Goal: Task Accomplishment & Management: Use online tool/utility

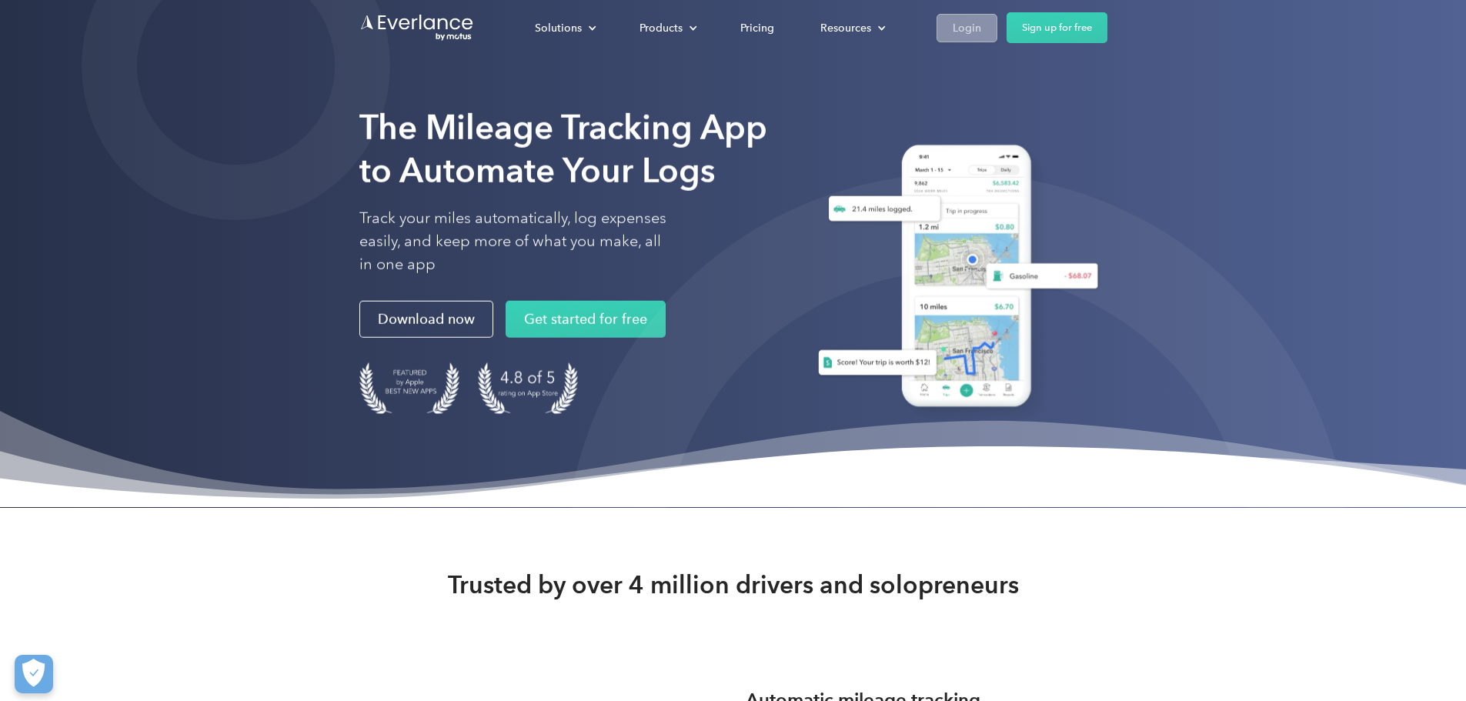
click at [981, 24] on div "Login" at bounding box center [967, 27] width 28 height 19
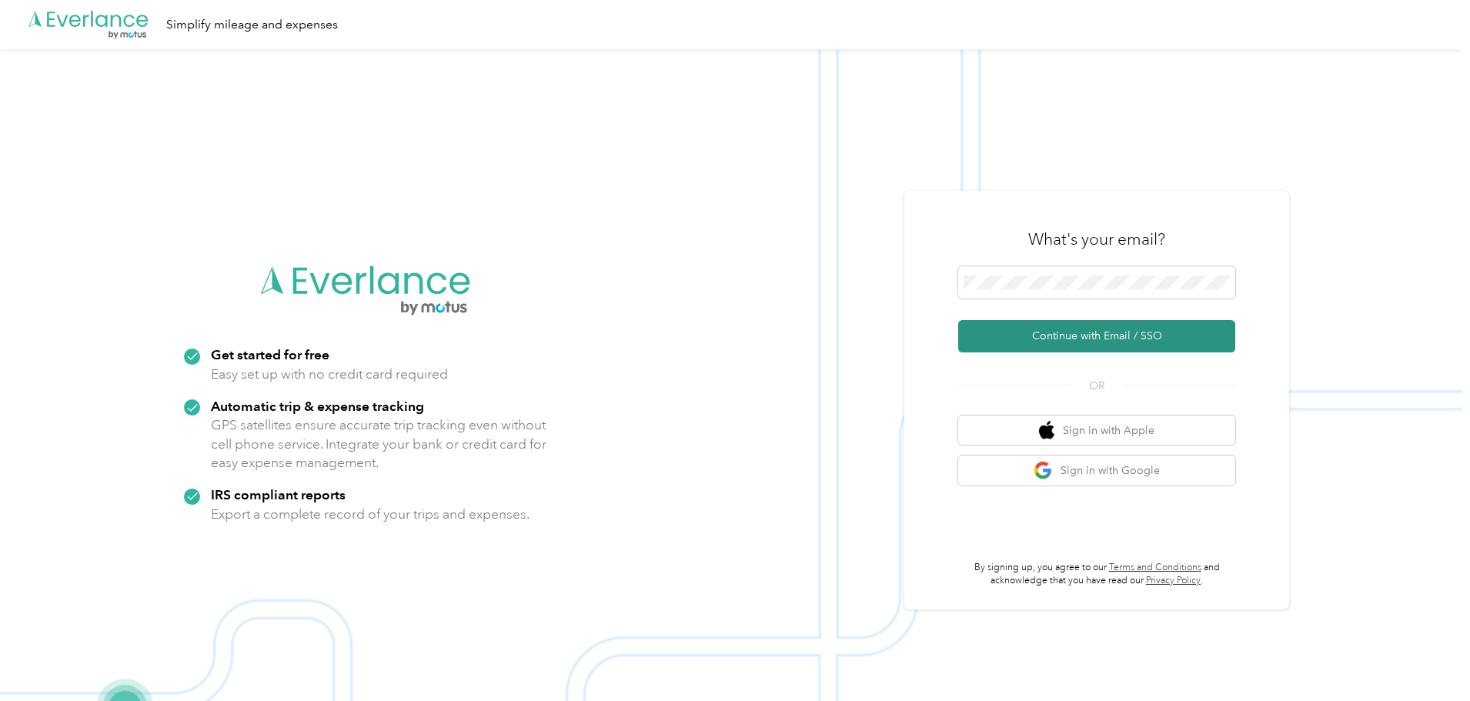
click at [1084, 337] on button "Continue with Email / SSO" at bounding box center [1096, 336] width 277 height 32
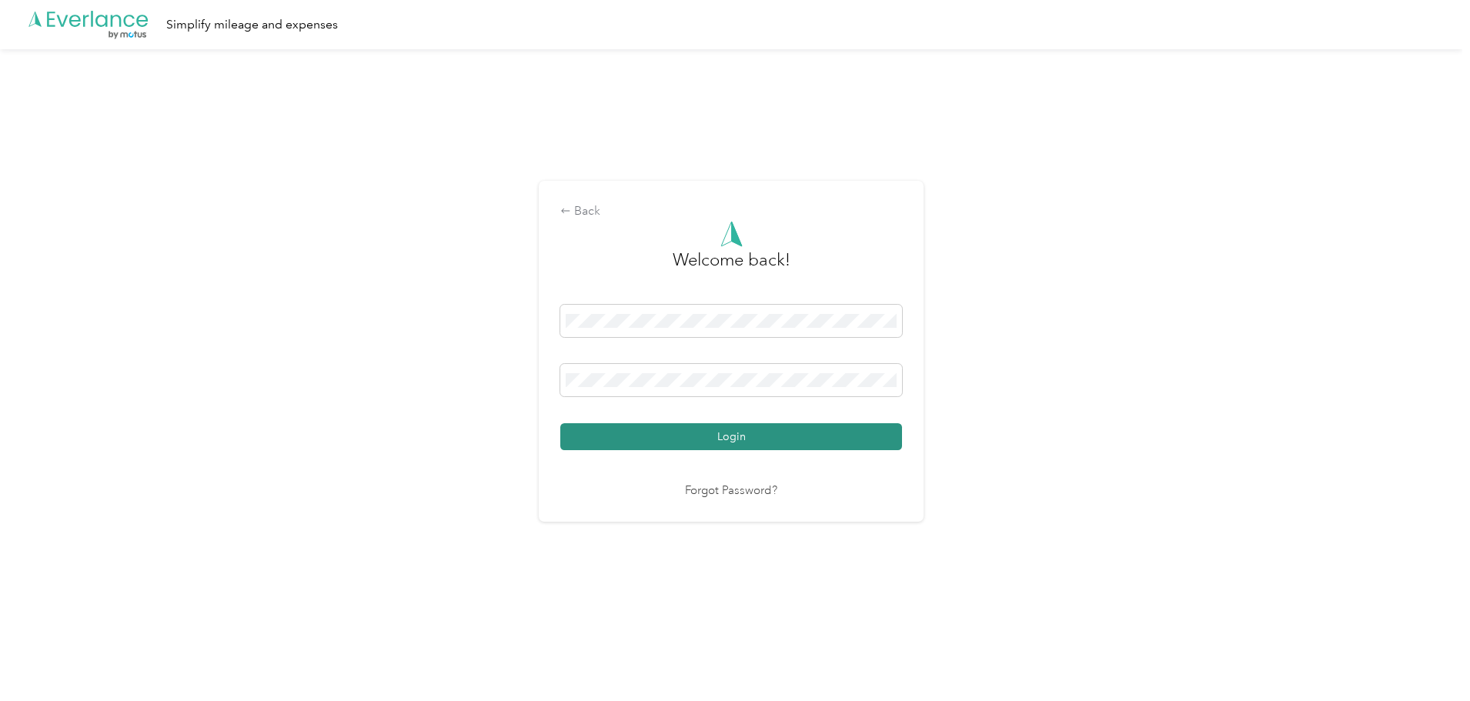
click at [757, 449] on button "Login" at bounding box center [731, 436] width 342 height 27
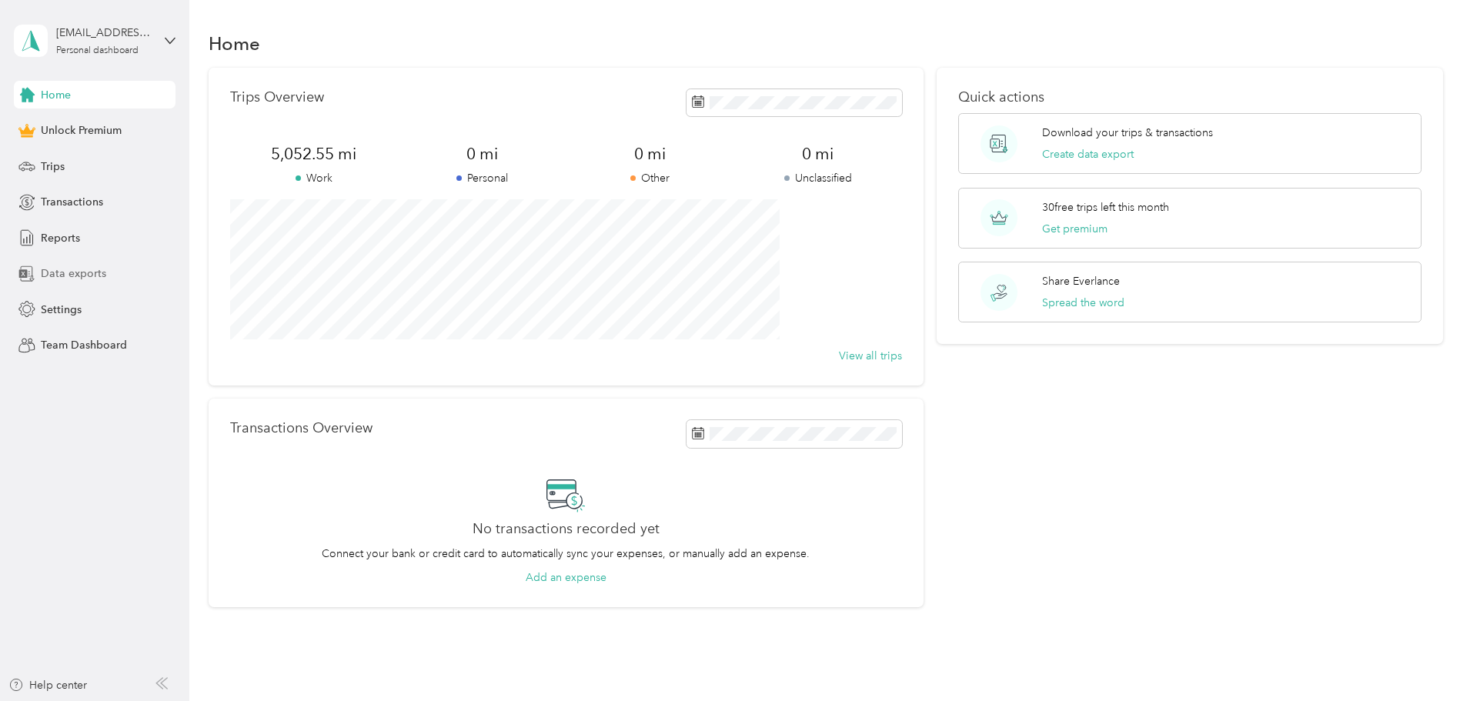
click at [77, 272] on span "Data exports" at bounding box center [73, 274] width 65 height 16
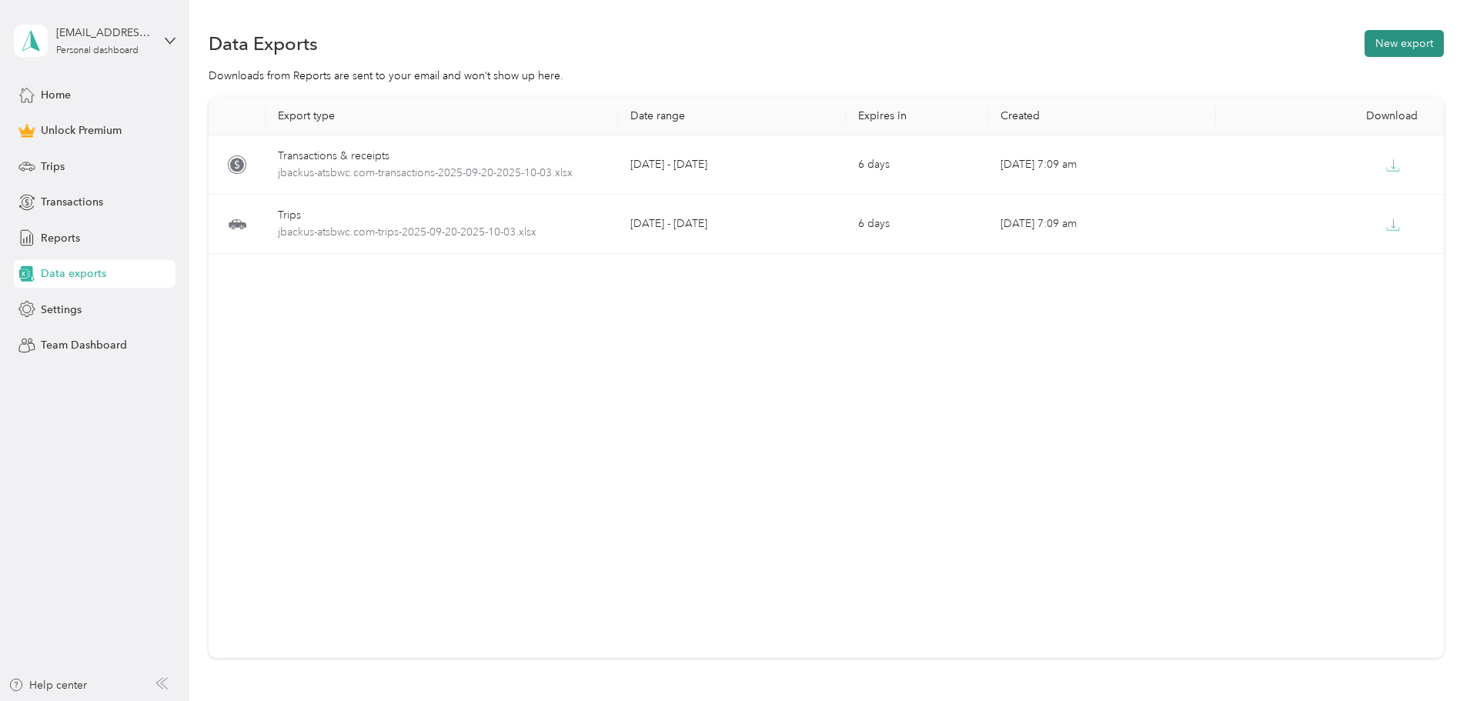
click at [1365, 50] on button "New export" at bounding box center [1404, 43] width 79 height 27
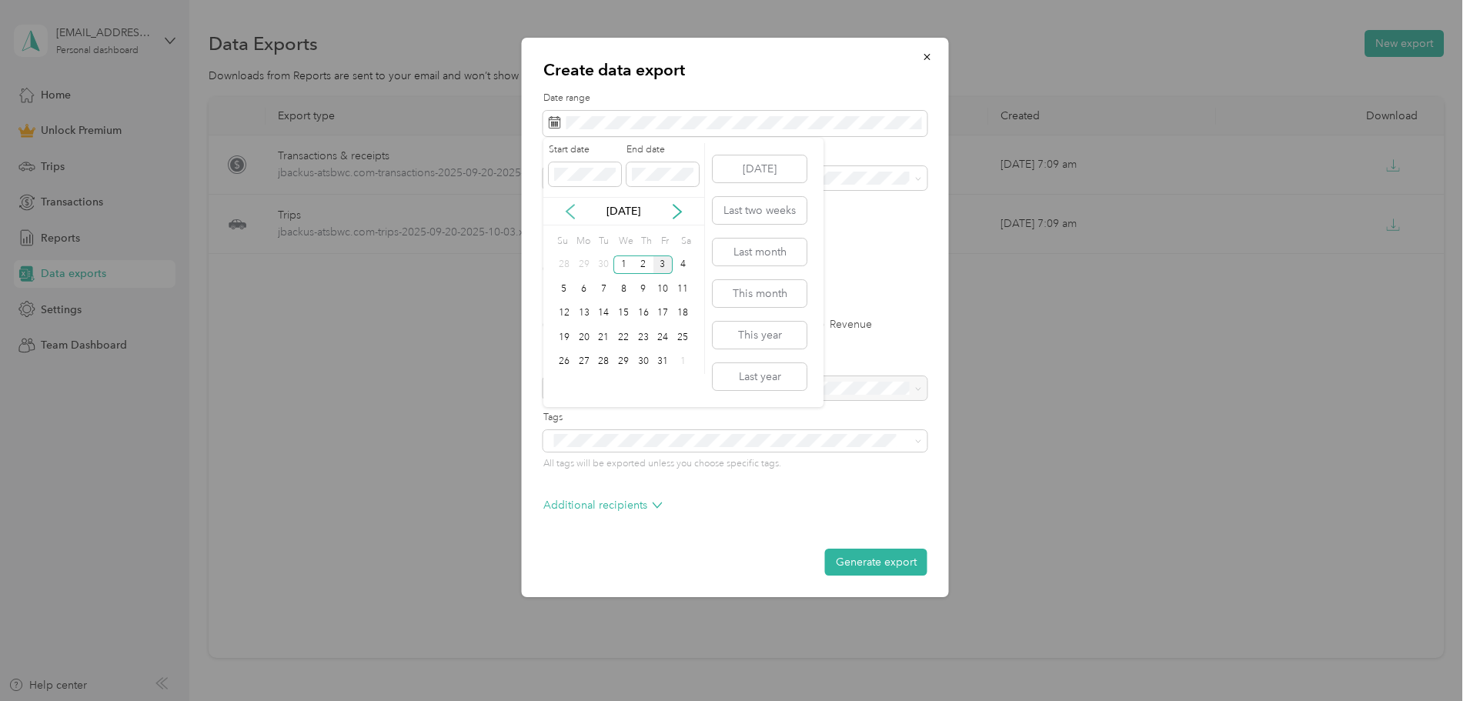
click at [576, 205] on icon at bounding box center [570, 211] width 15 height 15
click at [1030, 597] on div "Create data export Date range Purpose Advanced filters File format Excel CSV PD…" at bounding box center [948, 320] width 427 height 564
click at [579, 214] on div "Oct 2025" at bounding box center [623, 211] width 161 height 16
click at [573, 216] on icon at bounding box center [570, 211] width 15 height 15
click at [679, 316] on div "20" at bounding box center [683, 313] width 20 height 19
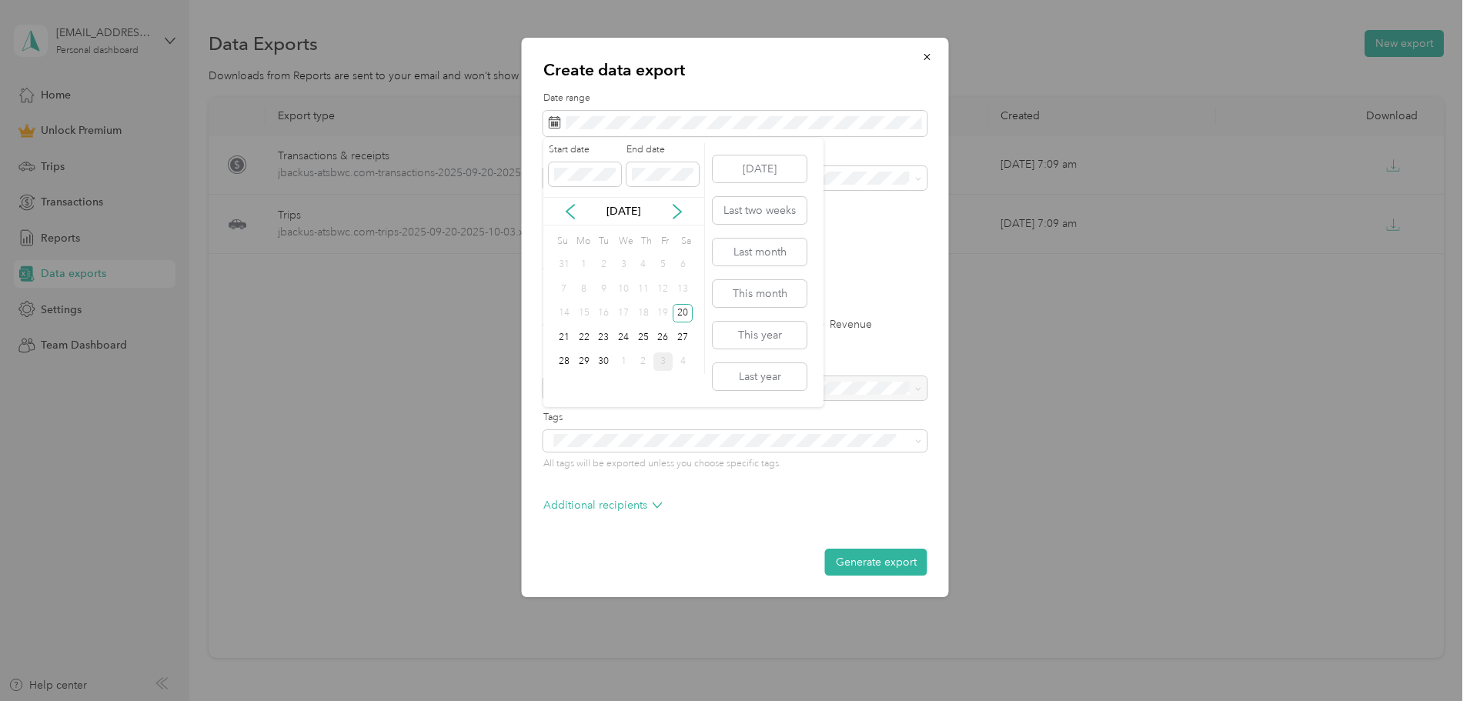
click at [660, 365] on div "3" at bounding box center [663, 361] width 20 height 19
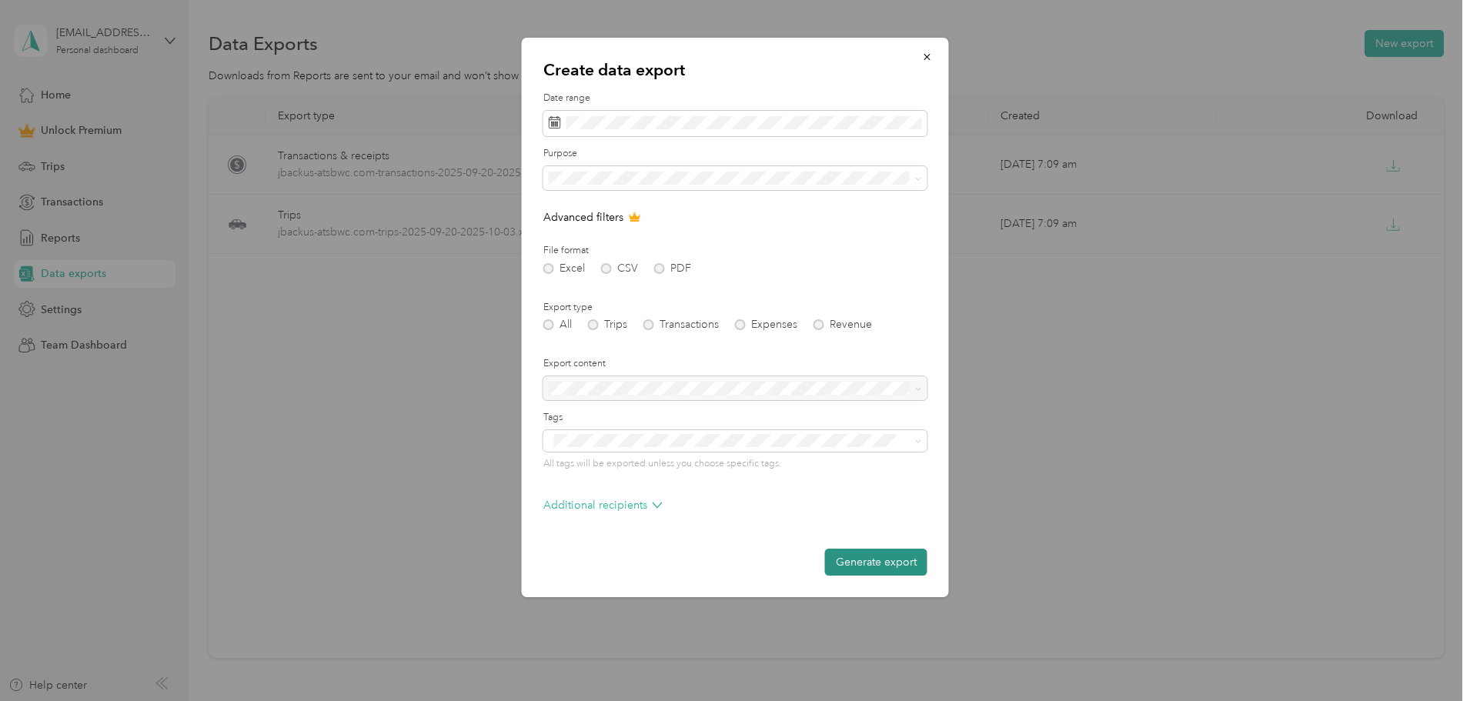
click at [884, 563] on button "Generate export" at bounding box center [876, 562] width 102 height 27
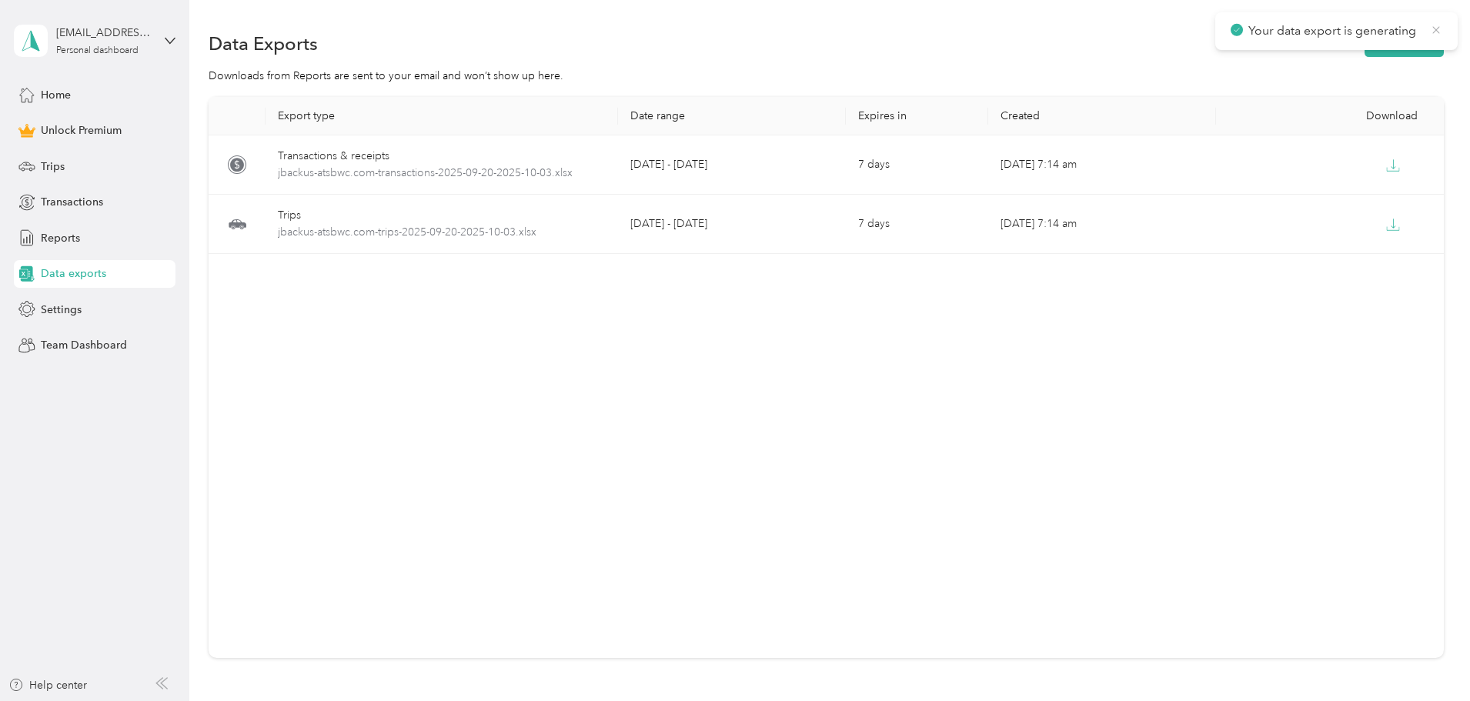
click at [1434, 31] on icon at bounding box center [1436, 30] width 12 height 14
